Goal: Task Accomplishment & Management: Manage account settings

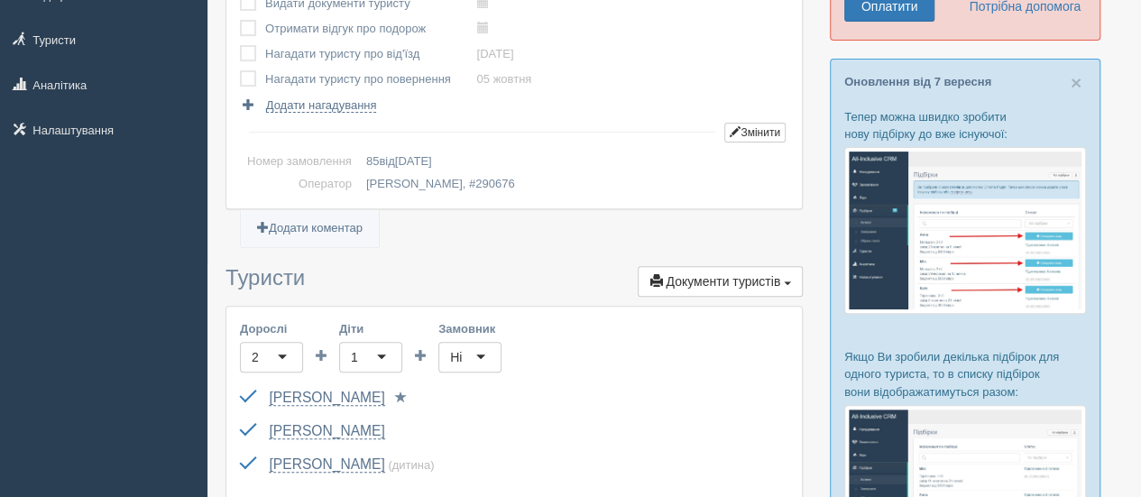
scroll to position [270, 0]
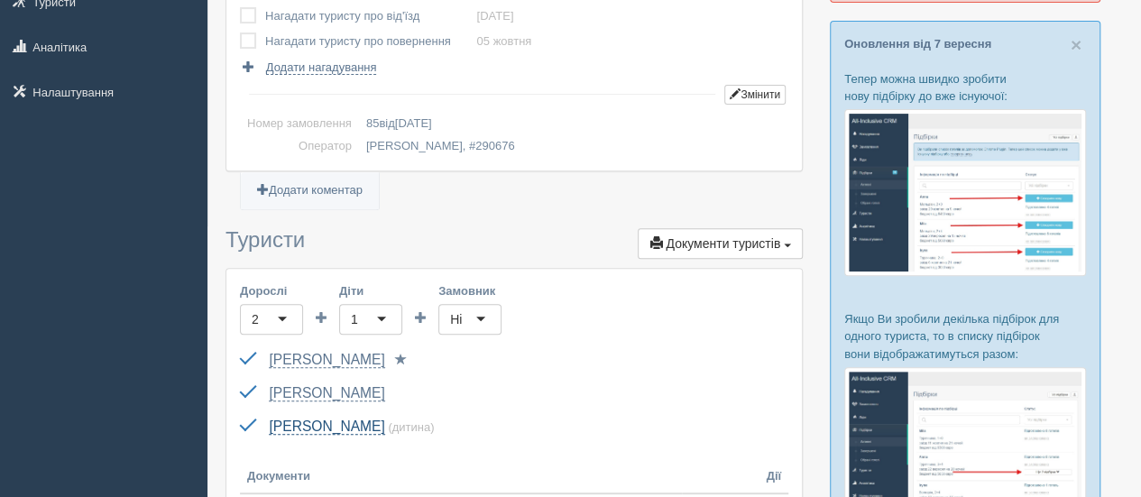
click at [316, 423] on link "[PERSON_NAME]" at bounding box center [326, 426] width 115 height 16
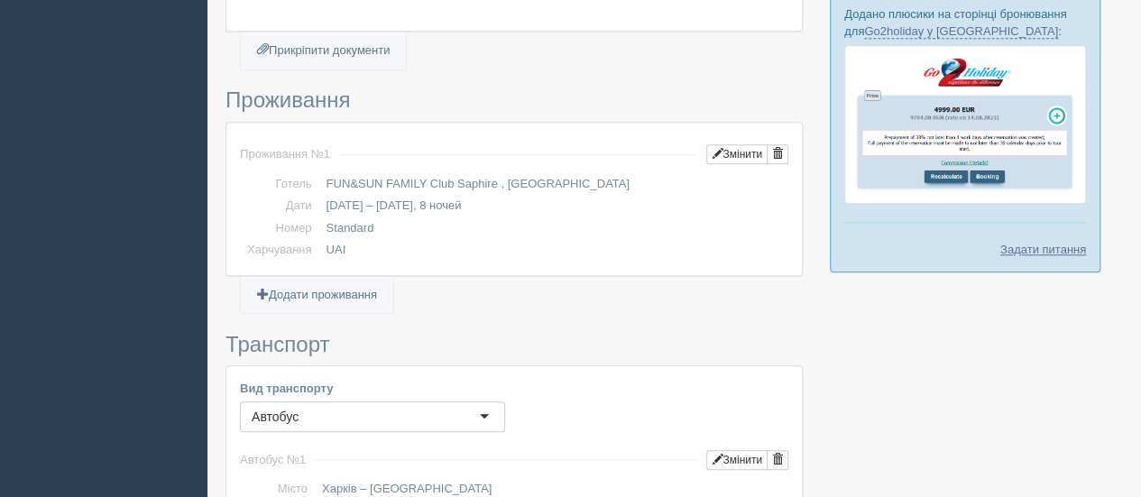
scroll to position [541, 0]
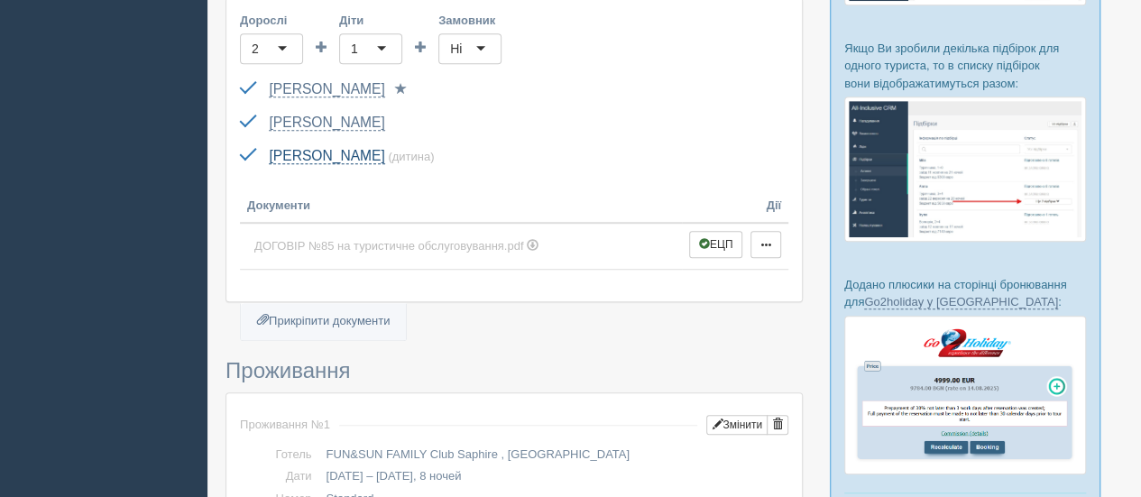
click at [335, 157] on link "Старова Єва" at bounding box center [326, 156] width 115 height 16
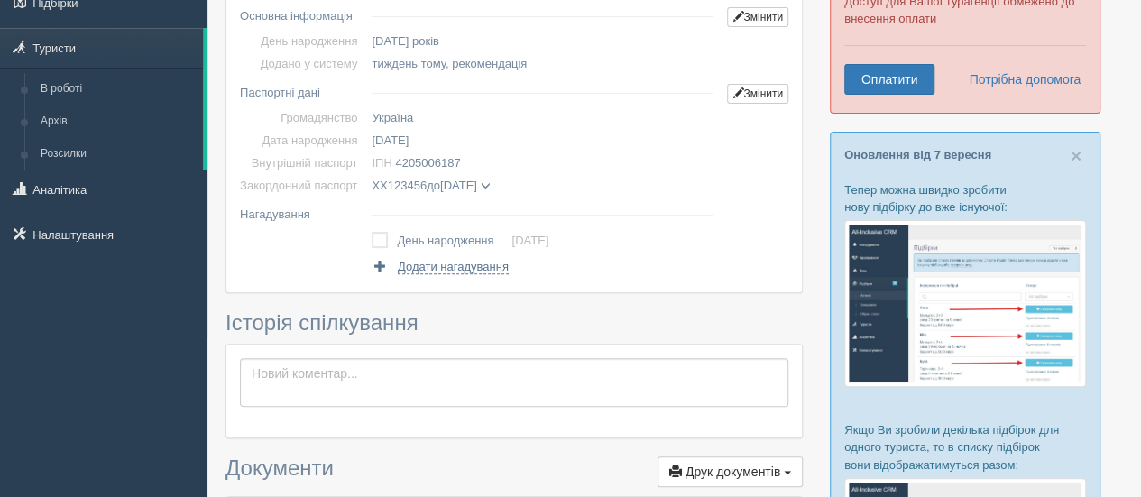
scroll to position [180, 0]
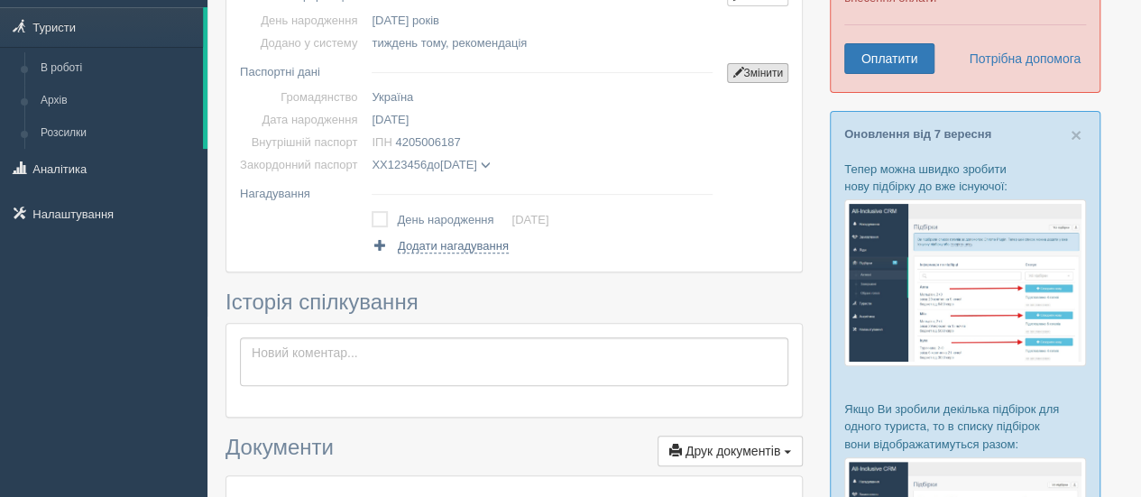
click at [741, 72] on link "Змінити" at bounding box center [757, 73] width 61 height 20
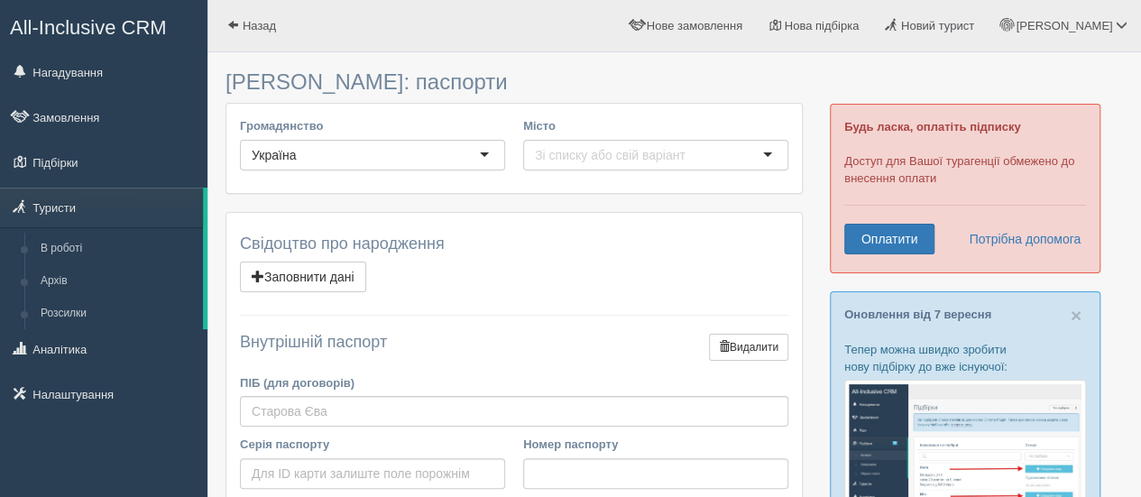
scroll to position [741, 0]
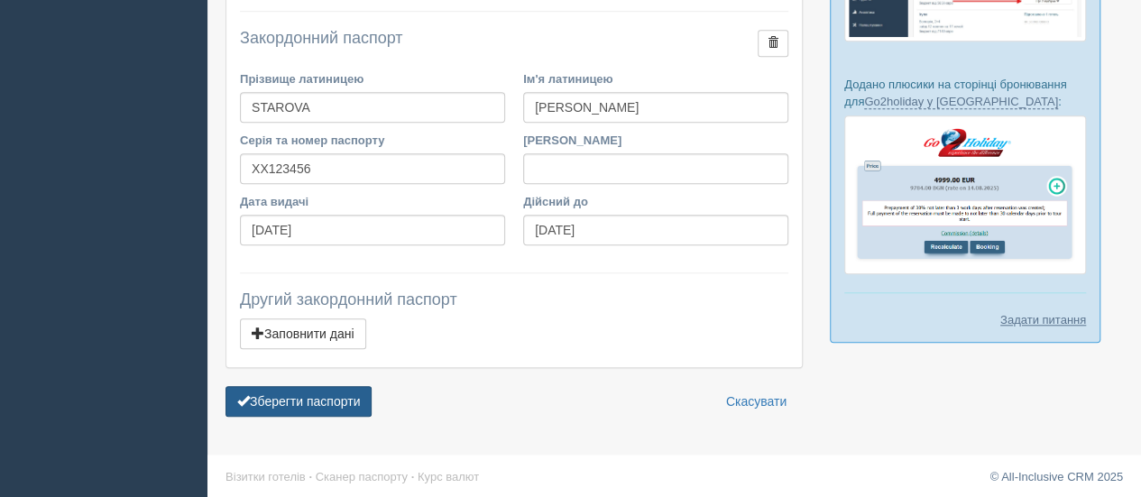
click at [328, 389] on button "Зберегти паспорти" at bounding box center [298, 401] width 146 height 31
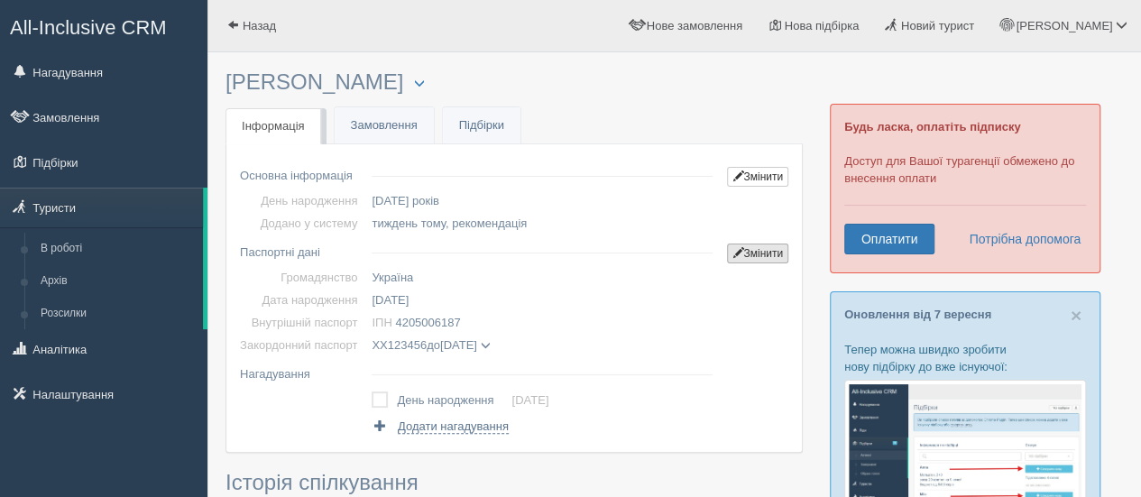
click at [773, 250] on link "Змінити" at bounding box center [757, 253] width 61 height 20
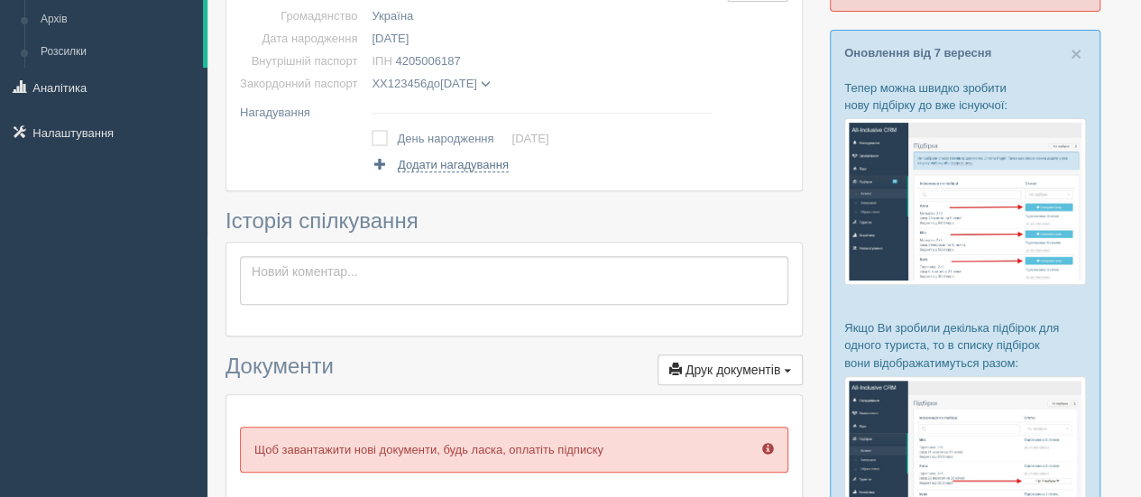
scroll to position [233, 0]
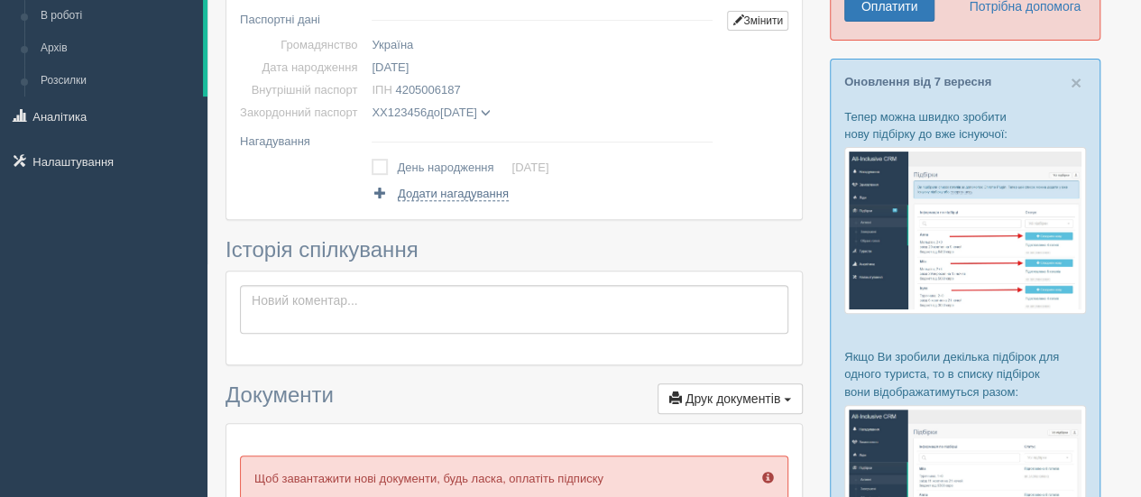
click at [490, 114] on span at bounding box center [485, 113] width 10 height 10
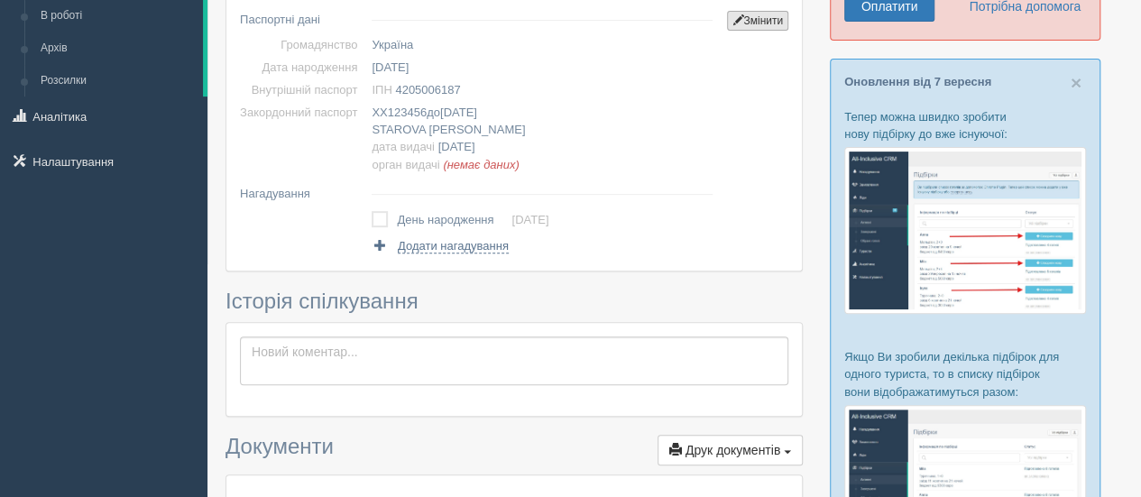
click at [751, 13] on link "Змінити" at bounding box center [757, 21] width 61 height 20
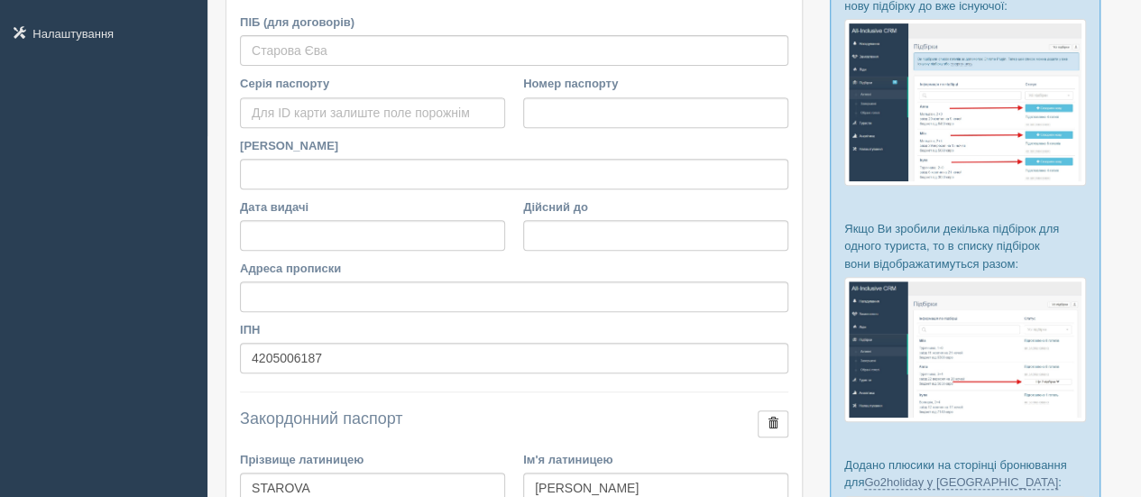
scroll to position [741, 0]
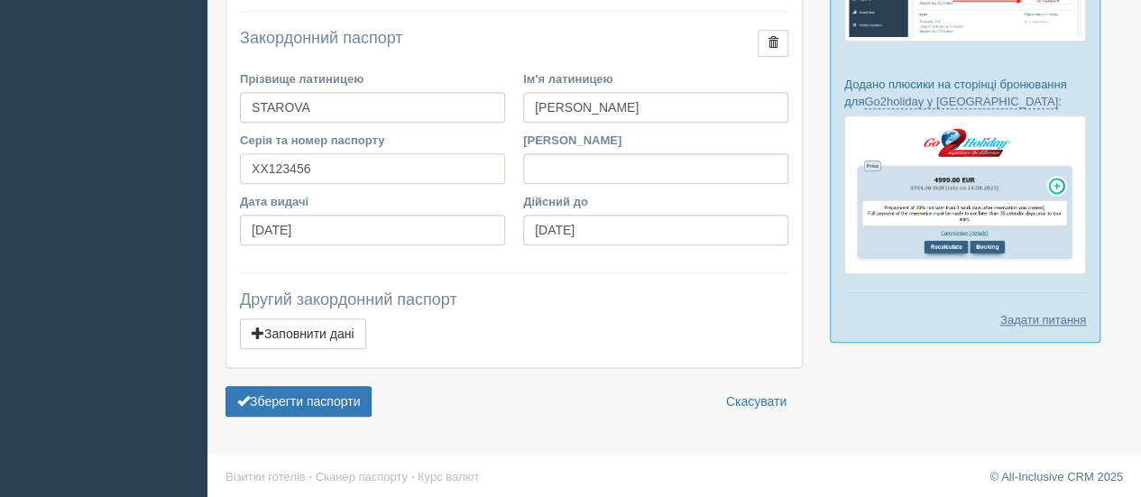
drag, startPoint x: 351, startPoint y: 170, endPoint x: 71, endPoint y: 160, distance: 279.7
type input "GM393488"
click at [575, 145] on div "Ким виданий" at bounding box center [655, 158] width 265 height 52
click at [580, 174] on input "Ким виданий" at bounding box center [655, 168] width 265 height 31
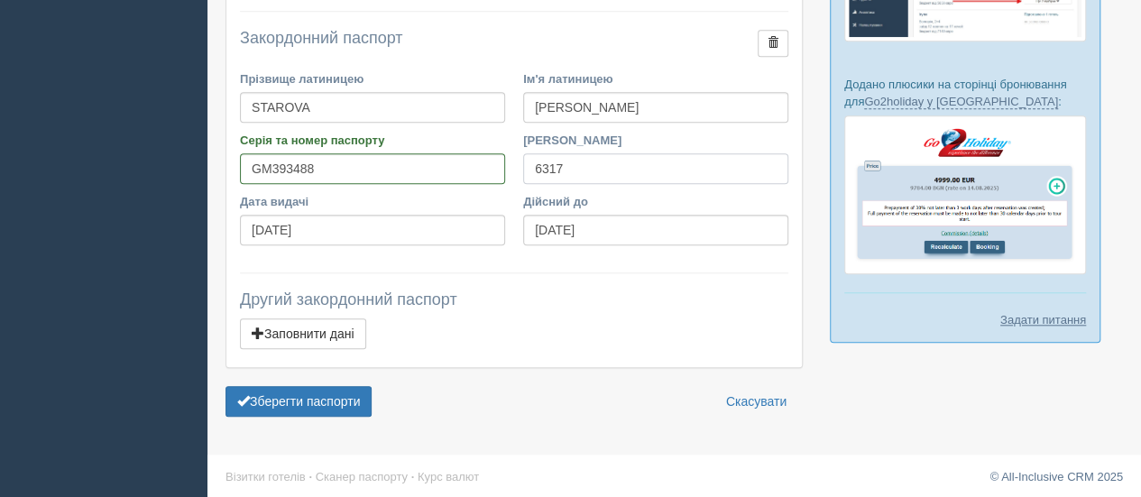
type input "6317"
click at [389, 223] on input "13.08.2025" at bounding box center [372, 230] width 265 height 31
drag, startPoint x: 355, startPoint y: 226, endPoint x: 230, endPoint y: 201, distance: 127.8
click at [231, 201] on div "Дата видачі 13.08.2025" at bounding box center [372, 223] width 283 height 61
type input "[DATE]"
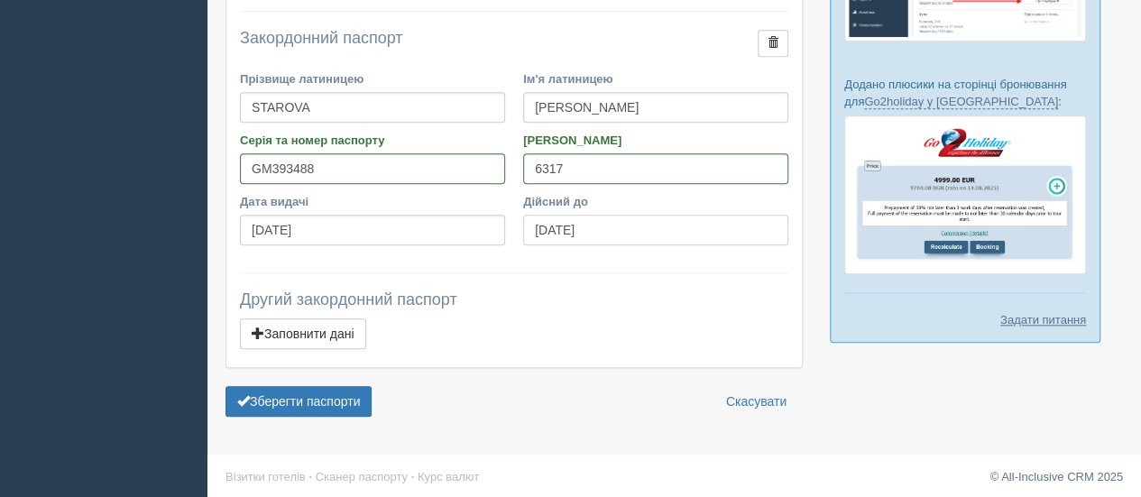
click at [571, 219] on input "13.08.2029" at bounding box center [655, 230] width 265 height 31
click at [545, 224] on input "13.08.2029" at bounding box center [655, 230] width 265 height 31
drag, startPoint x: 411, startPoint y: 235, endPoint x: 197, endPoint y: 228, distance: 214.7
click at [534, 234] on input "13.08.2029" at bounding box center [655, 230] width 265 height 31
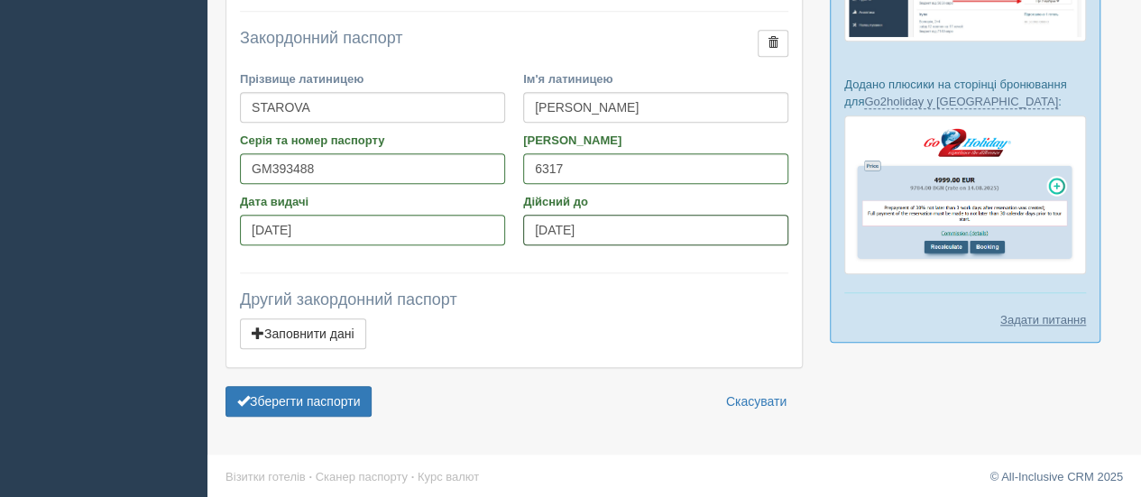
paste input "[DATE]"
type input "[DATE]"
click at [314, 407] on button "Зберегти паспорти" at bounding box center [298, 401] width 146 height 31
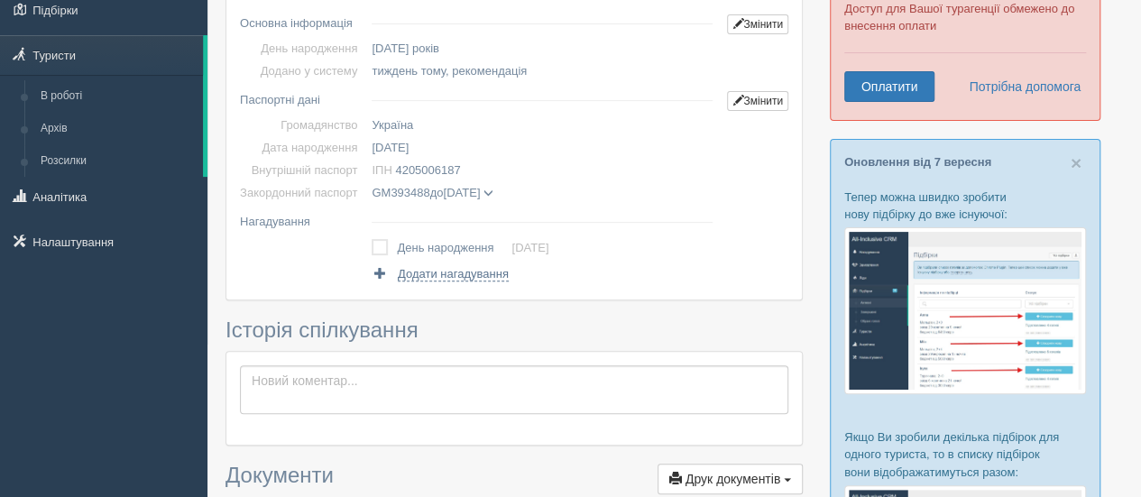
scroll to position [142, 0]
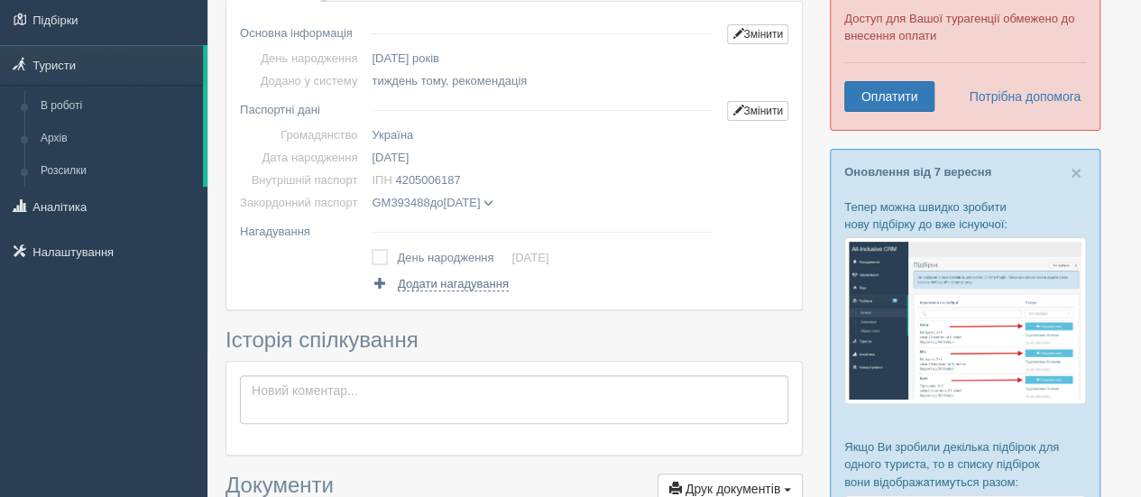
click at [493, 201] on span at bounding box center [488, 203] width 10 height 10
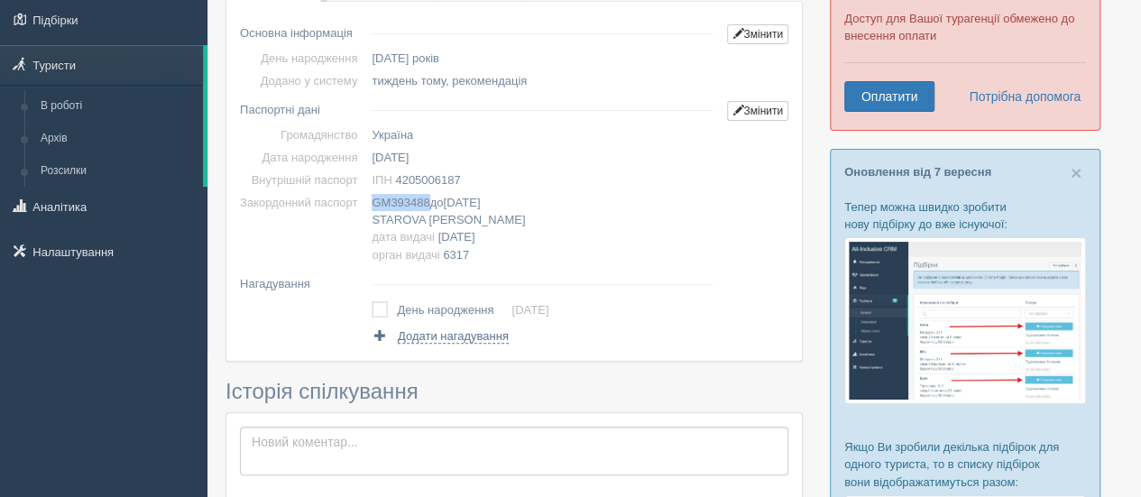
copy span "GM393488"
click at [471, 198] on span "[DATE]" at bounding box center [461, 203] width 37 height 14
copy span "[DATE]"
